Goal: Task Accomplishment & Management: Manage account settings

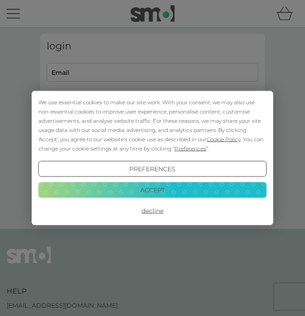
click at [156, 211] on button "Decline" at bounding box center [152, 211] width 228 height 16
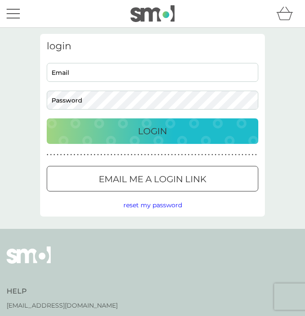
click at [118, 68] on input "Email" at bounding box center [152, 72] width 211 height 19
click at [115, 72] on input "Email" at bounding box center [152, 72] width 211 height 19
